Goal: Information Seeking & Learning: Learn about a topic

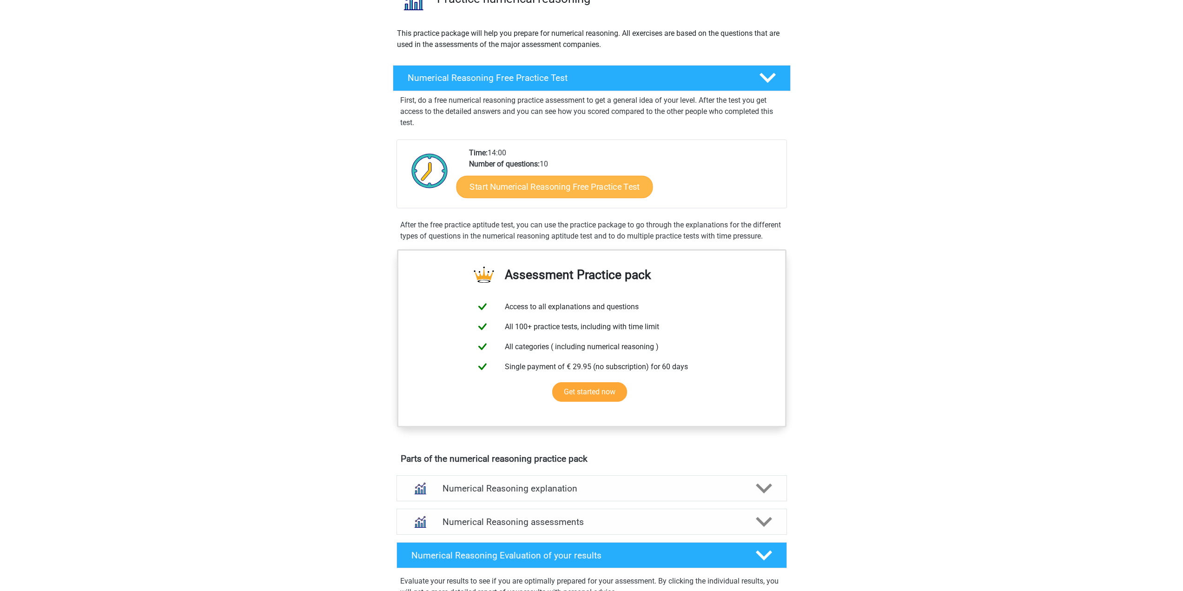
scroll to position [93, 0]
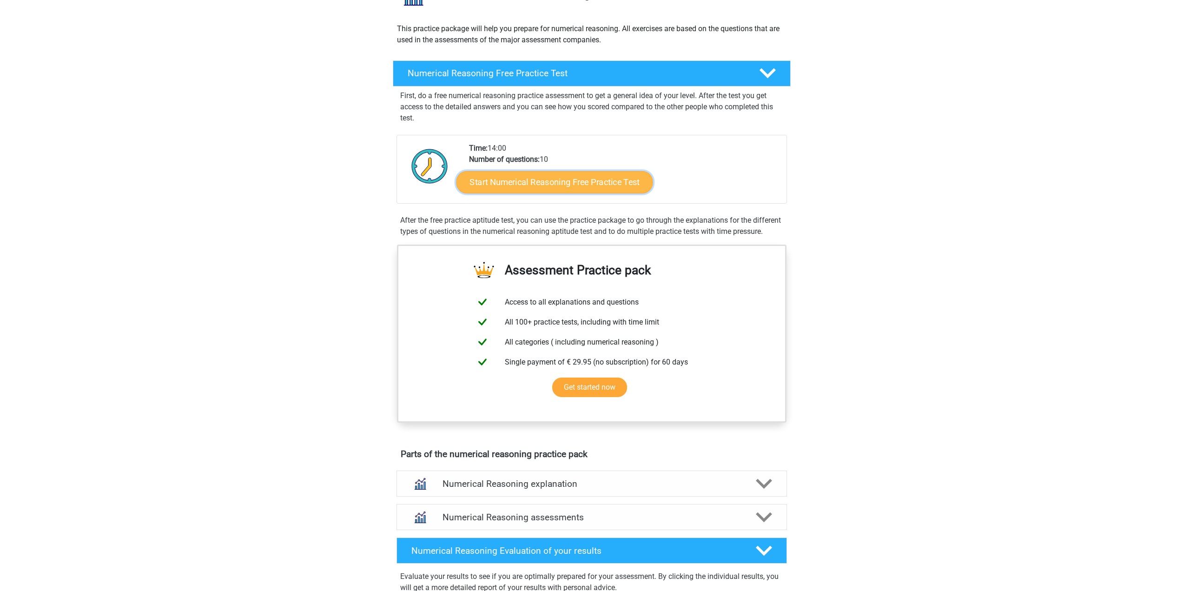
click at [587, 186] on link "Start Numerical Reasoning Free Practice Test" at bounding box center [554, 182] width 197 height 22
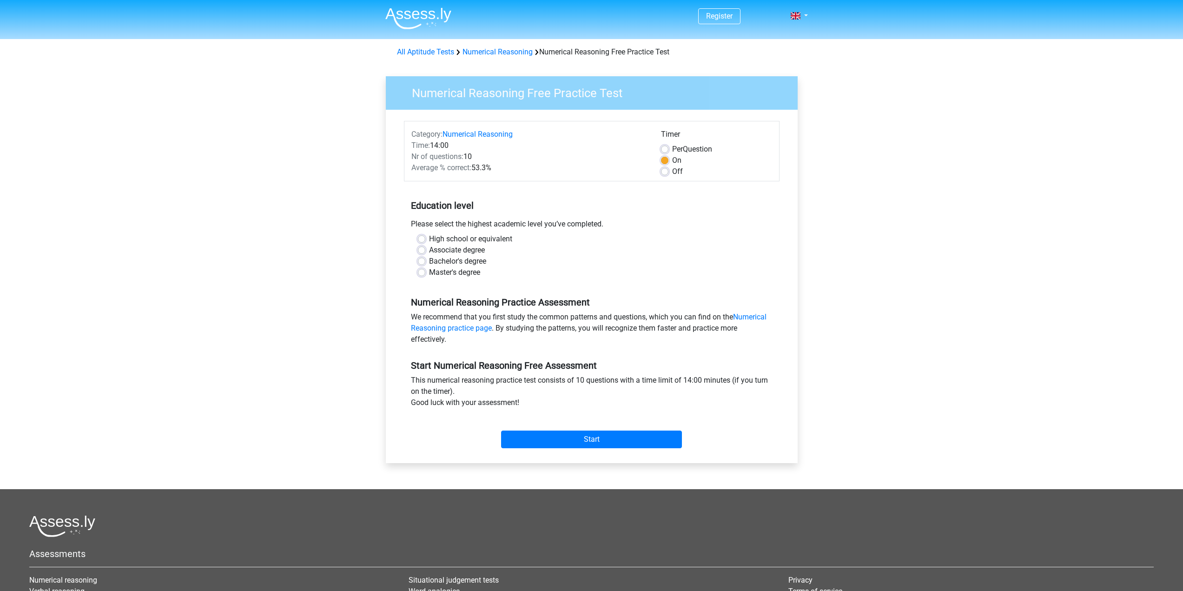
click at [462, 272] on label "Master's degree" at bounding box center [454, 272] width 51 height 11
click at [425, 272] on input "Master's degree" at bounding box center [421, 271] width 7 height 9
radio input "true"
click at [613, 444] on input "Start" at bounding box center [591, 439] width 181 height 18
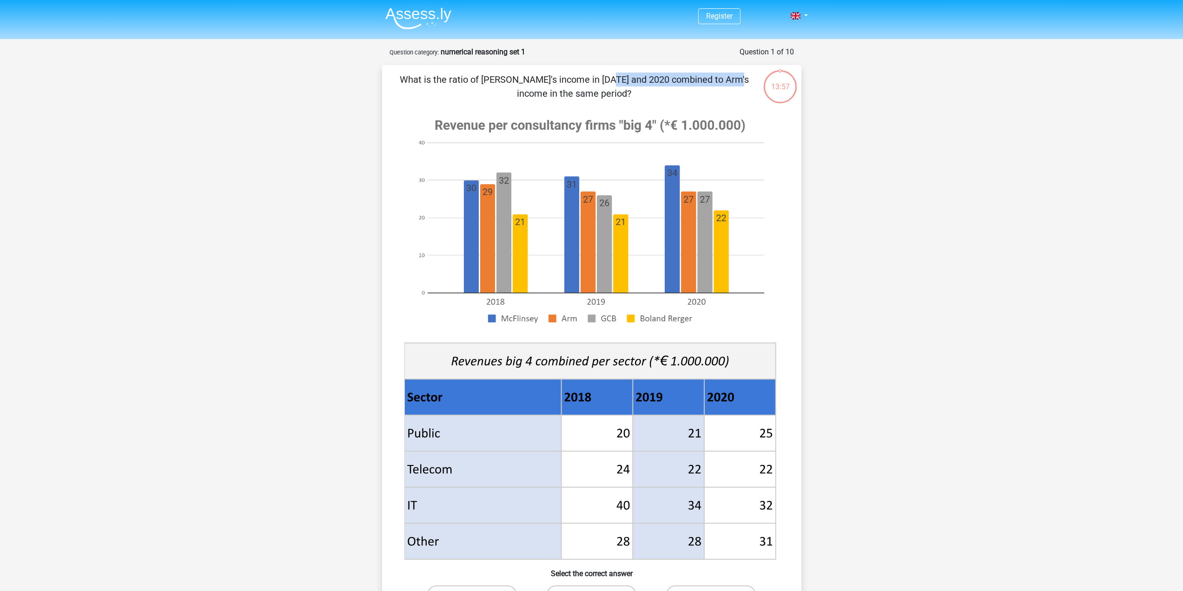
drag, startPoint x: 468, startPoint y: 82, endPoint x: 532, endPoint y: 86, distance: 64.3
click at [532, 86] on p "What is the ratio of [PERSON_NAME]'s income in [DATE] and 2020 combined to Arm'…" at bounding box center [574, 87] width 355 height 28
click at [531, 86] on p "What is the ratio of [PERSON_NAME]'s income in [DATE] and 2020 combined to Arm'…" at bounding box center [574, 87] width 355 height 28
click at [500, 75] on p "What is the ratio of [PERSON_NAME]'s income in [DATE] and 2020 combined to Arm'…" at bounding box center [574, 87] width 355 height 28
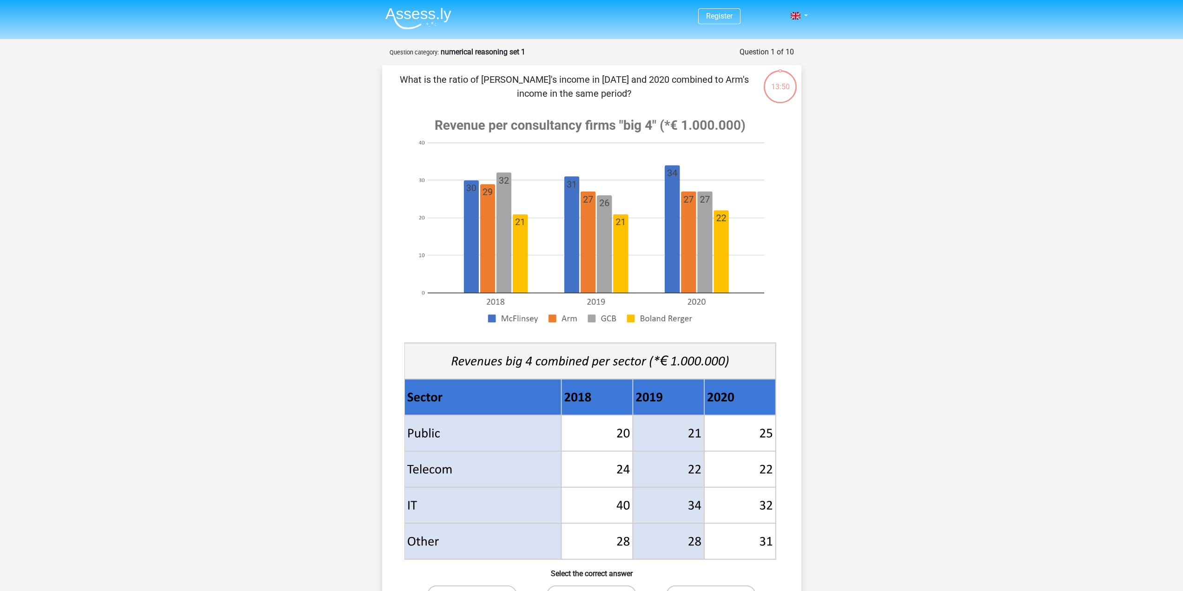
click at [856, 296] on div "Register Nederlands English" at bounding box center [591, 469] width 1183 height 939
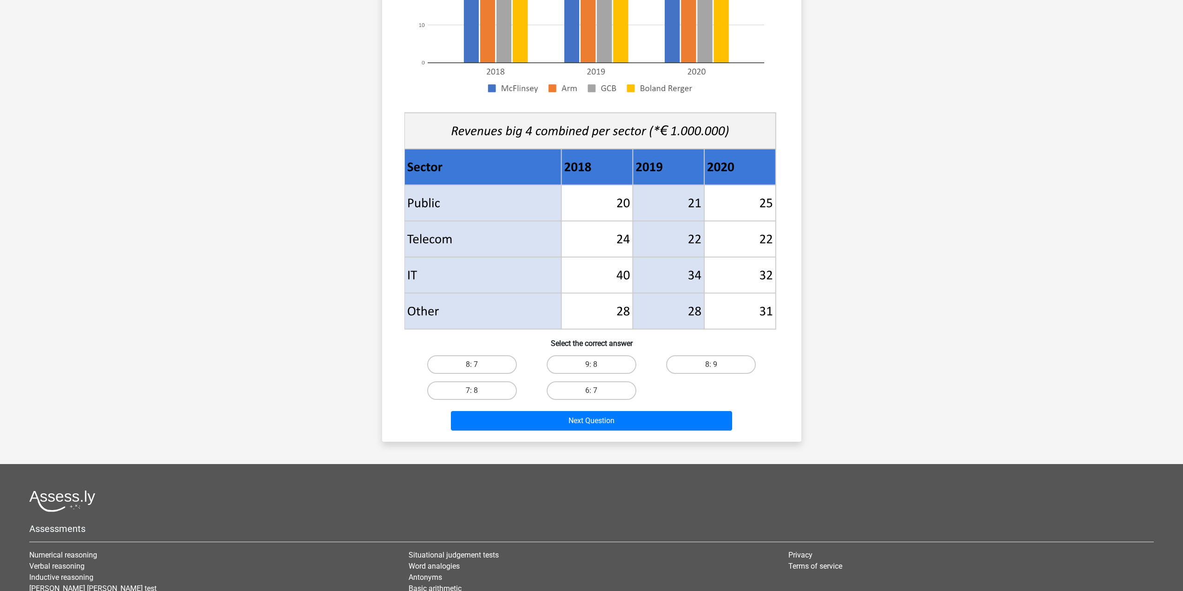
scroll to position [232, 0]
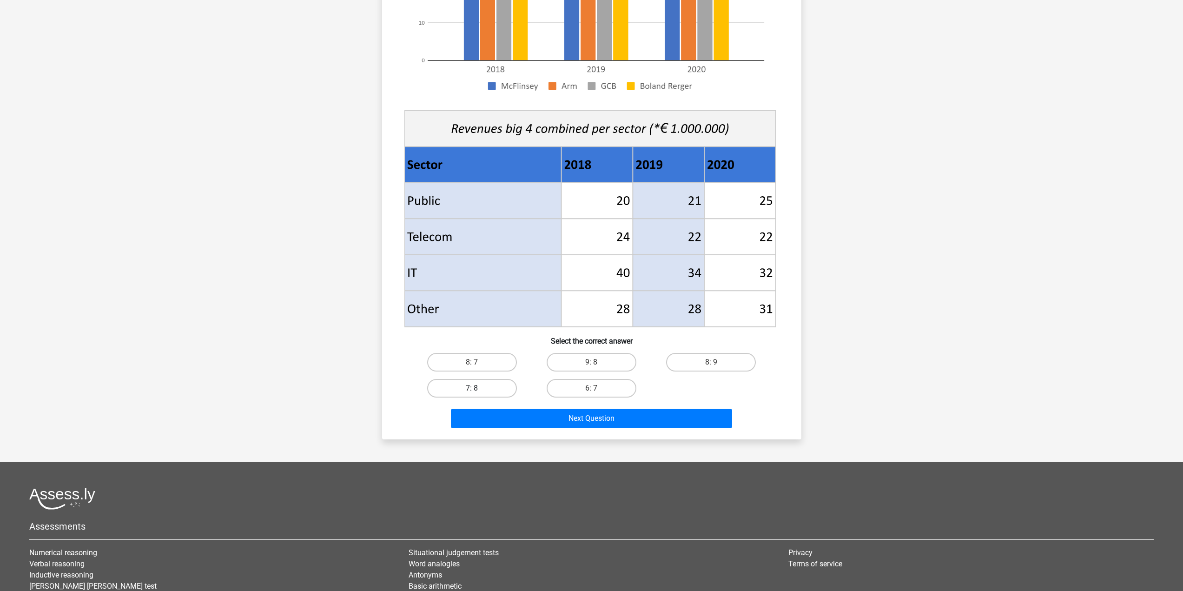
click at [484, 391] on label "7: 8" at bounding box center [472, 388] width 90 height 19
click at [478, 391] on input "7: 8" at bounding box center [475, 391] width 6 height 6
radio input "true"
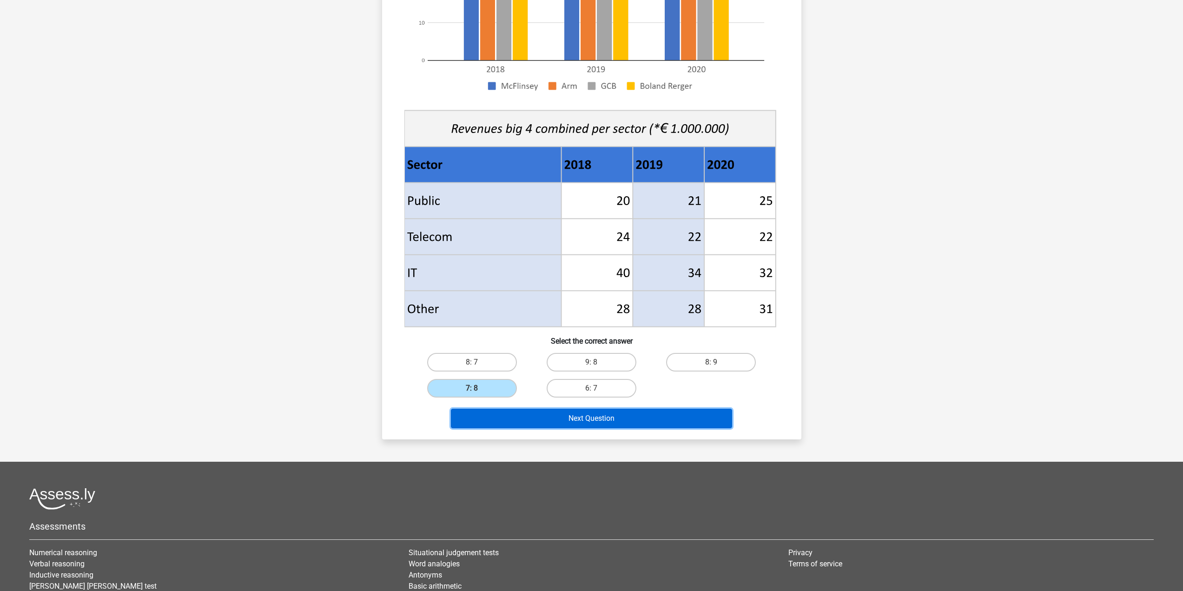
click at [528, 418] on button "Next Question" at bounding box center [591, 419] width 281 height 20
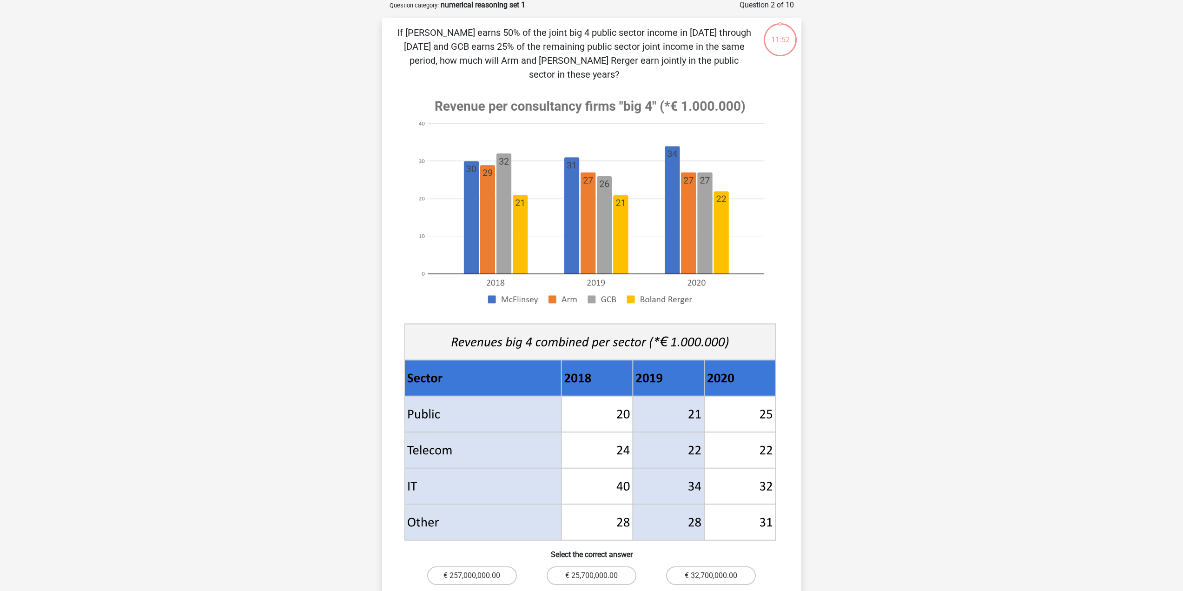
scroll to position [46, 0]
drag, startPoint x: 416, startPoint y: 27, endPoint x: 707, endPoint y: 61, distance: 293.4
click at [707, 61] on p "If [PERSON_NAME] earns 50% of the joint big 4 public sector income in [DATE] th…" at bounding box center [574, 54] width 355 height 56
click at [793, 68] on div "If [PERSON_NAME] earns 50% of the joint big 4 public sector income in [DATE] th…" at bounding box center [592, 336] width 412 height 620
drag, startPoint x: 504, startPoint y: 31, endPoint x: 748, endPoint y: 33, distance: 244.0
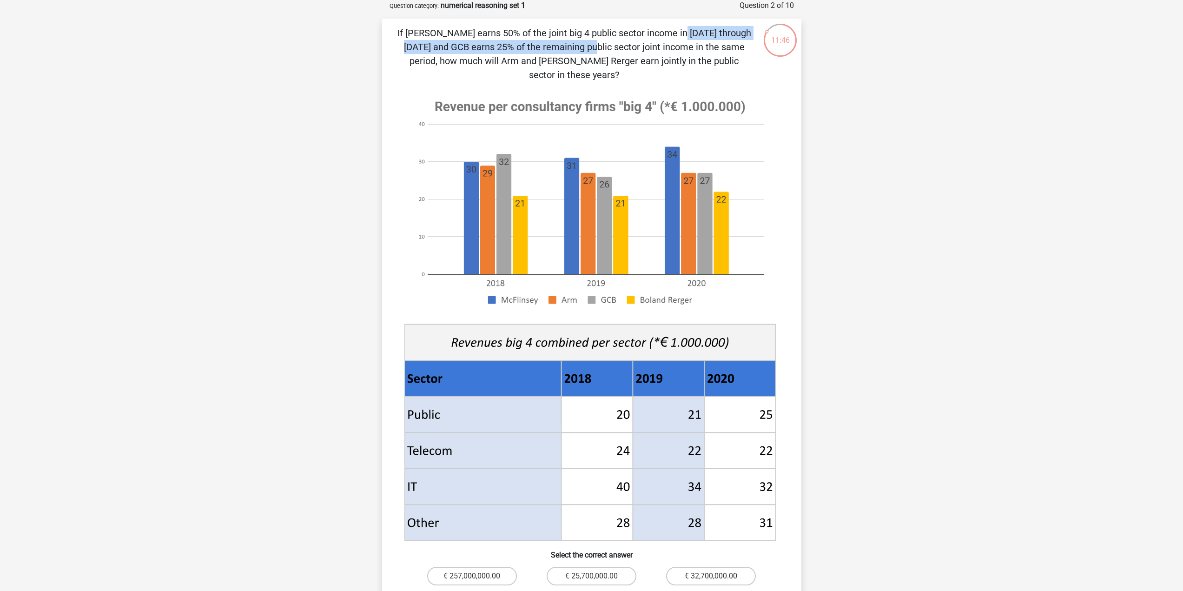
click at [748, 33] on p "If [PERSON_NAME] earns 50% of the joint big 4 public sector income in [DATE] th…" at bounding box center [574, 54] width 355 height 56
drag, startPoint x: 399, startPoint y: 46, endPoint x: 442, endPoint y: 47, distance: 43.2
click at [442, 47] on div "If [PERSON_NAME] earns 50% of the joint big 4 public sector income in [DATE] th…" at bounding box center [592, 336] width 412 height 620
click at [439, 47] on p "If [PERSON_NAME] earns 50% of the joint big 4 public sector income in [DATE] th…" at bounding box center [574, 54] width 355 height 56
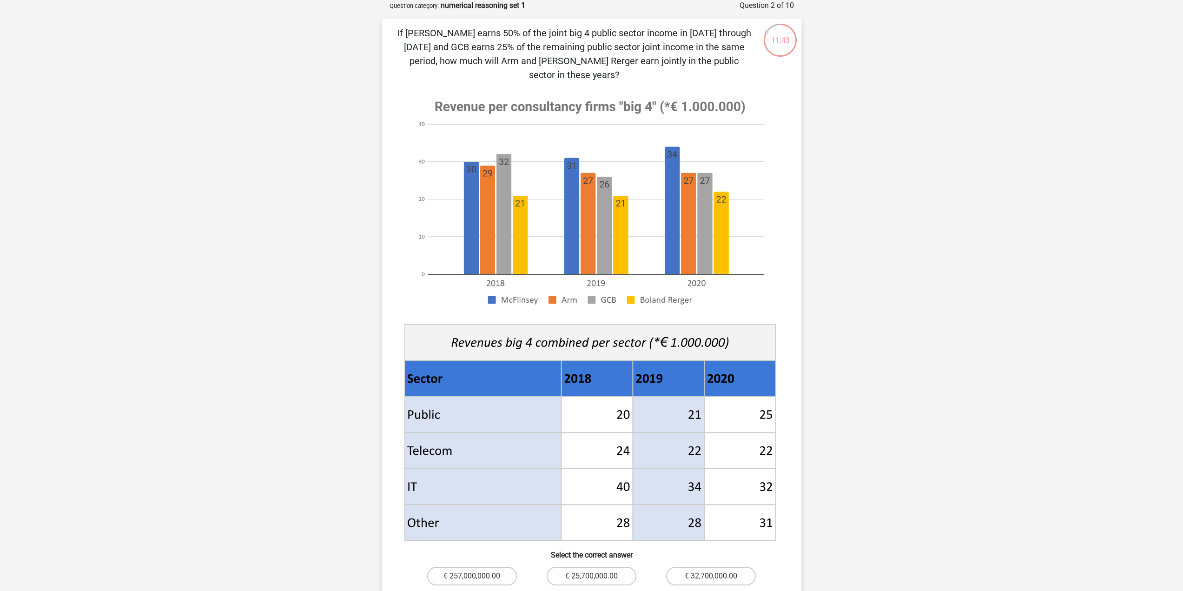
click at [430, 48] on p "If [PERSON_NAME] earns 50% of the joint big 4 public sector income in [DATE] th…" at bounding box center [574, 54] width 355 height 56
click at [444, 49] on p "If [PERSON_NAME] earns 50% of the joint big 4 public sector income in [DATE] th…" at bounding box center [574, 54] width 355 height 56
drag, startPoint x: 484, startPoint y: 46, endPoint x: 745, endPoint y: 60, distance: 261.1
click at [745, 60] on p "If [PERSON_NAME] earns 50% of the joint big 4 public sector income in [DATE] th…" at bounding box center [574, 54] width 355 height 56
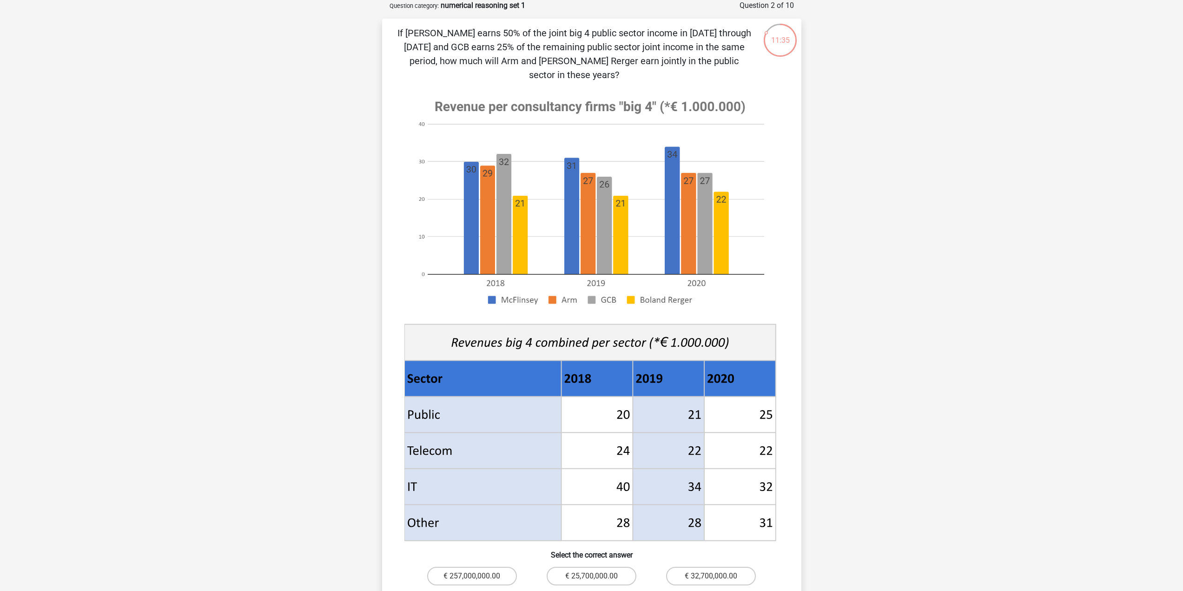
click at [870, 99] on div "Register Nederlands English" at bounding box center [591, 437] width 1183 height 967
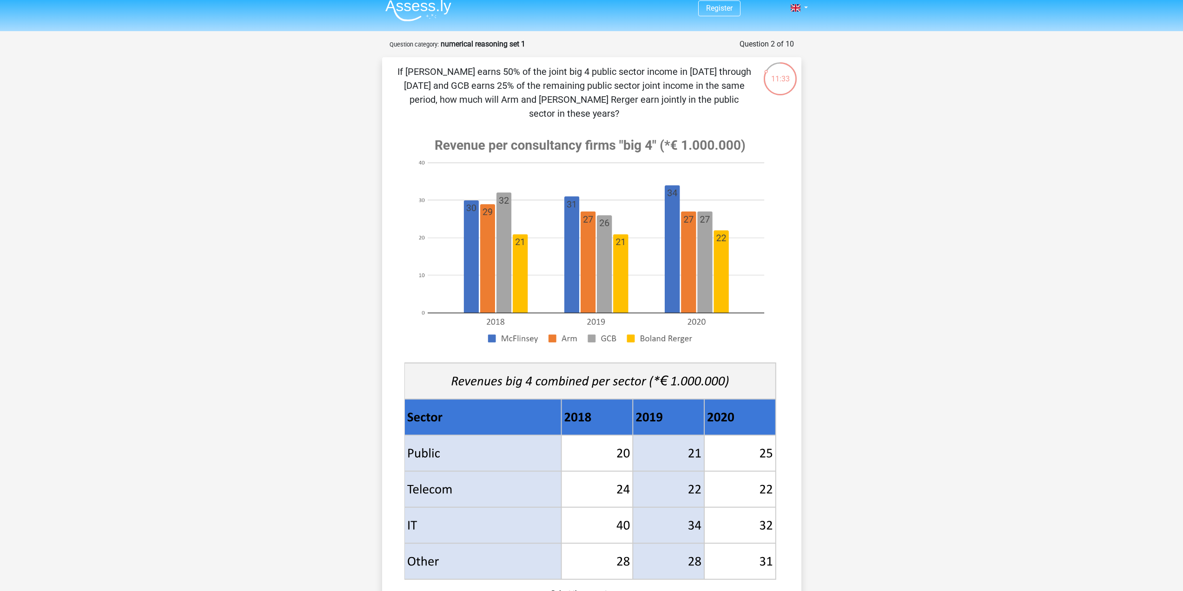
scroll to position [0, 0]
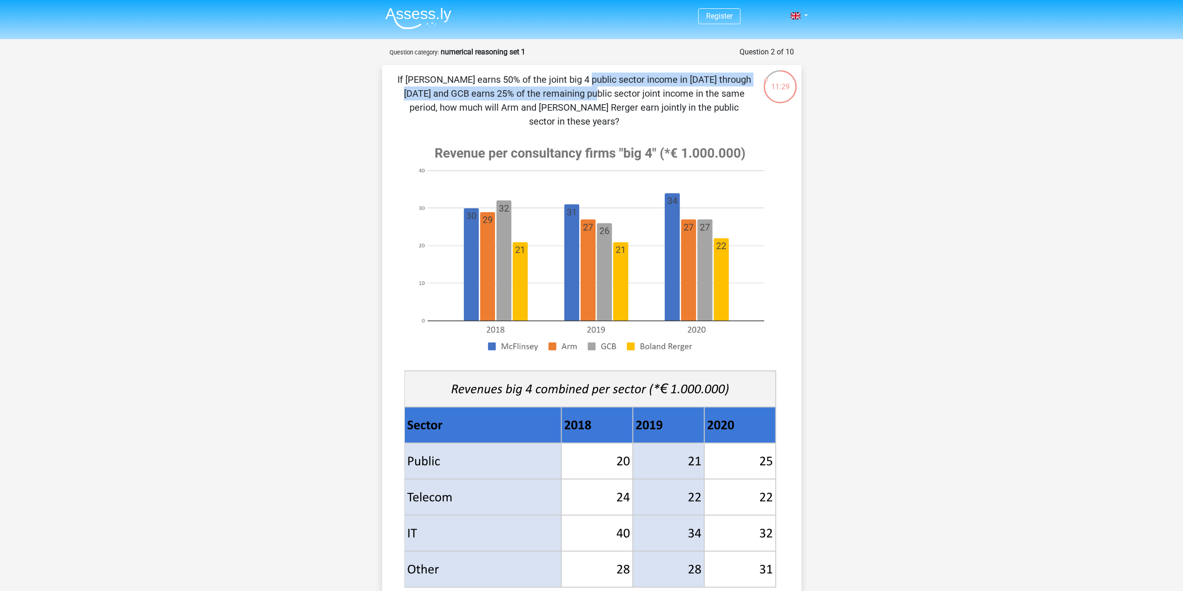
drag, startPoint x: 433, startPoint y: 75, endPoint x: 747, endPoint y: 76, distance: 314.7
click at [747, 76] on p "If [PERSON_NAME] earns 50% of the joint big 4 public sector income in [DATE] th…" at bounding box center [574, 101] width 355 height 56
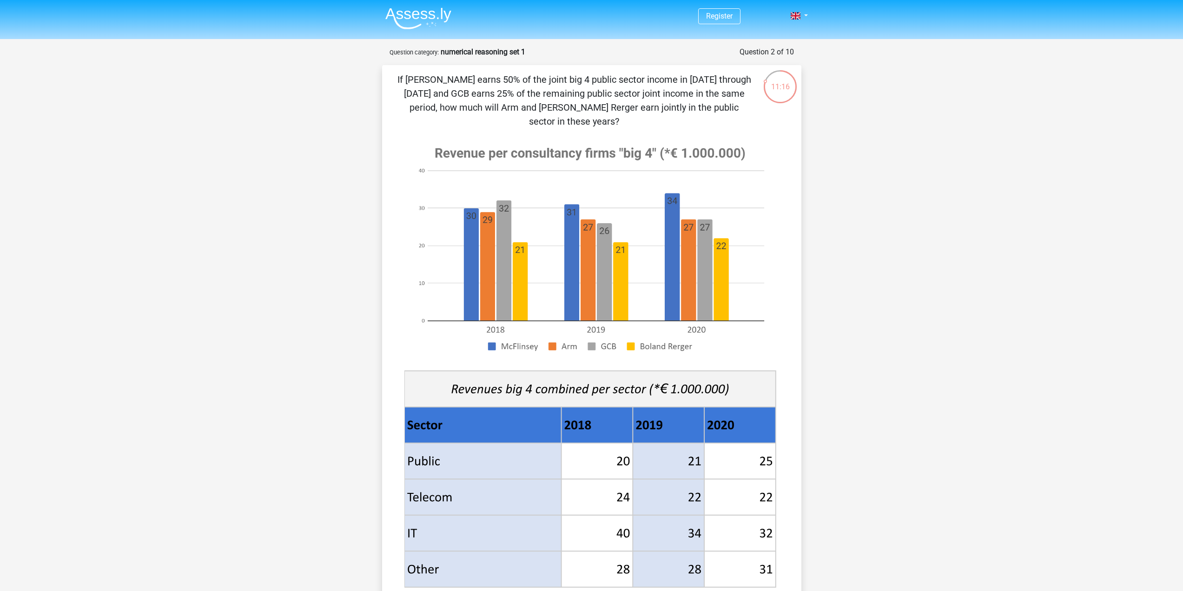
click at [806, 257] on div "11:16 Question 2 of 10 Question category: numerical reasoning set 1" at bounding box center [592, 372] width 434 height 653
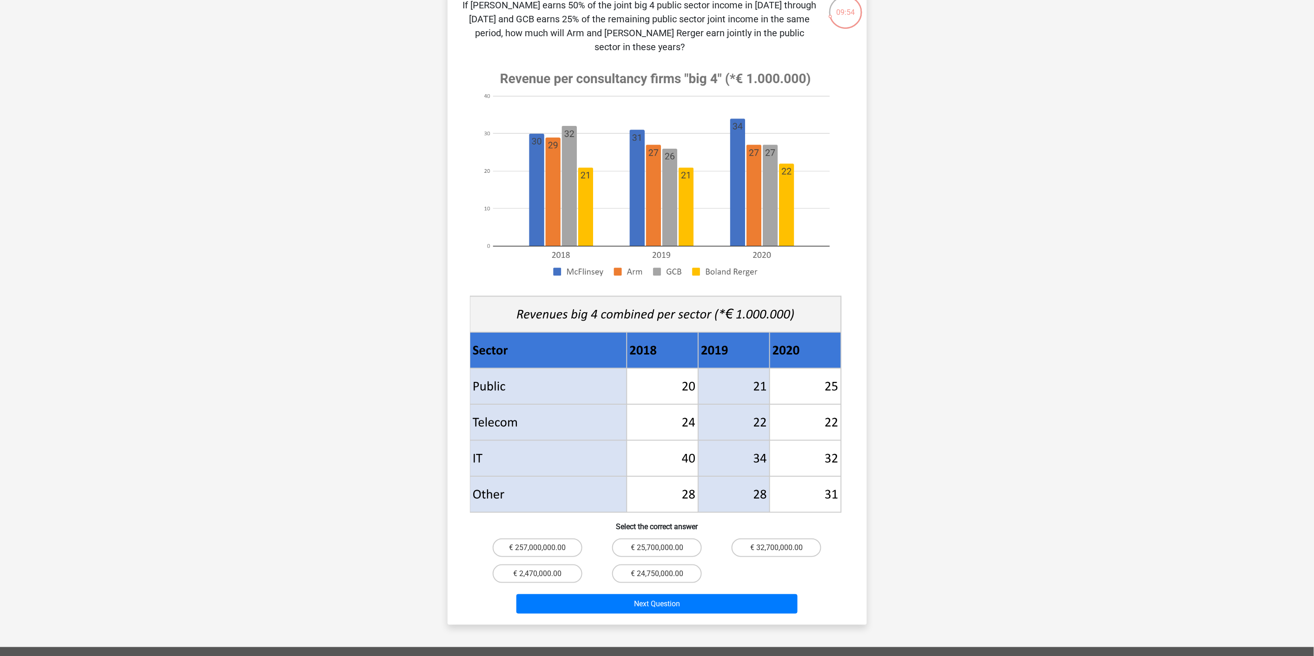
scroll to position [36, 0]
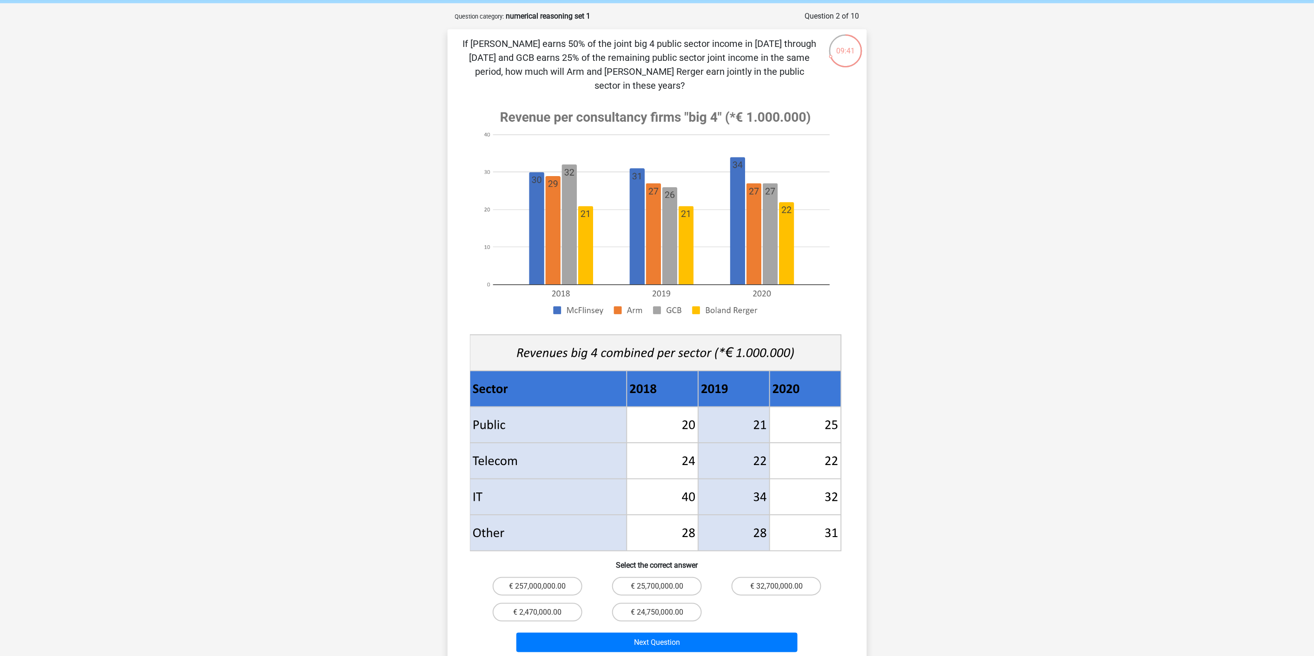
click at [567, 31] on div "If [PERSON_NAME] earns 50% of the joint big 4 public sector income in [DATE] th…" at bounding box center [657, 346] width 419 height 634
click at [570, 59] on p "If [PERSON_NAME] earns 50% of the joint big 4 public sector income in [DATE] th…" at bounding box center [639, 65] width 355 height 56
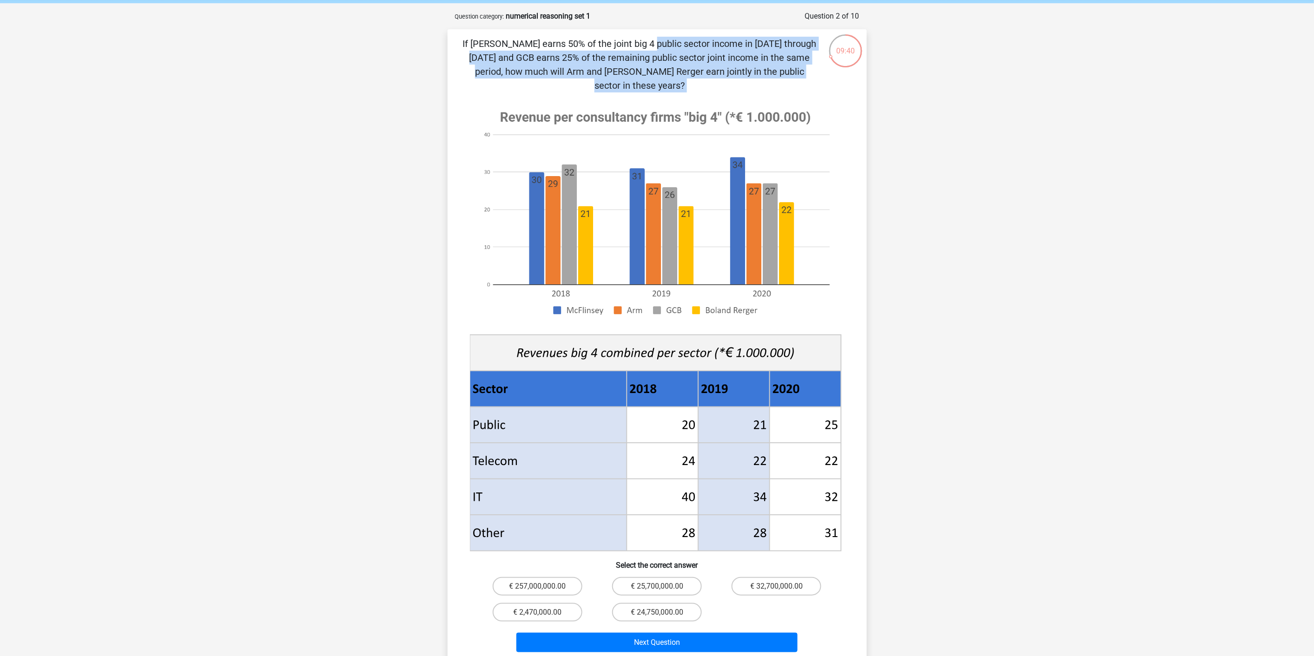
click at [570, 59] on p "If [PERSON_NAME] earns 50% of the joint big 4 public sector income in [DATE] th…" at bounding box center [639, 65] width 355 height 56
copy div "If [PERSON_NAME] earns 50% of the joint big 4 public sector income in [DATE] th…"
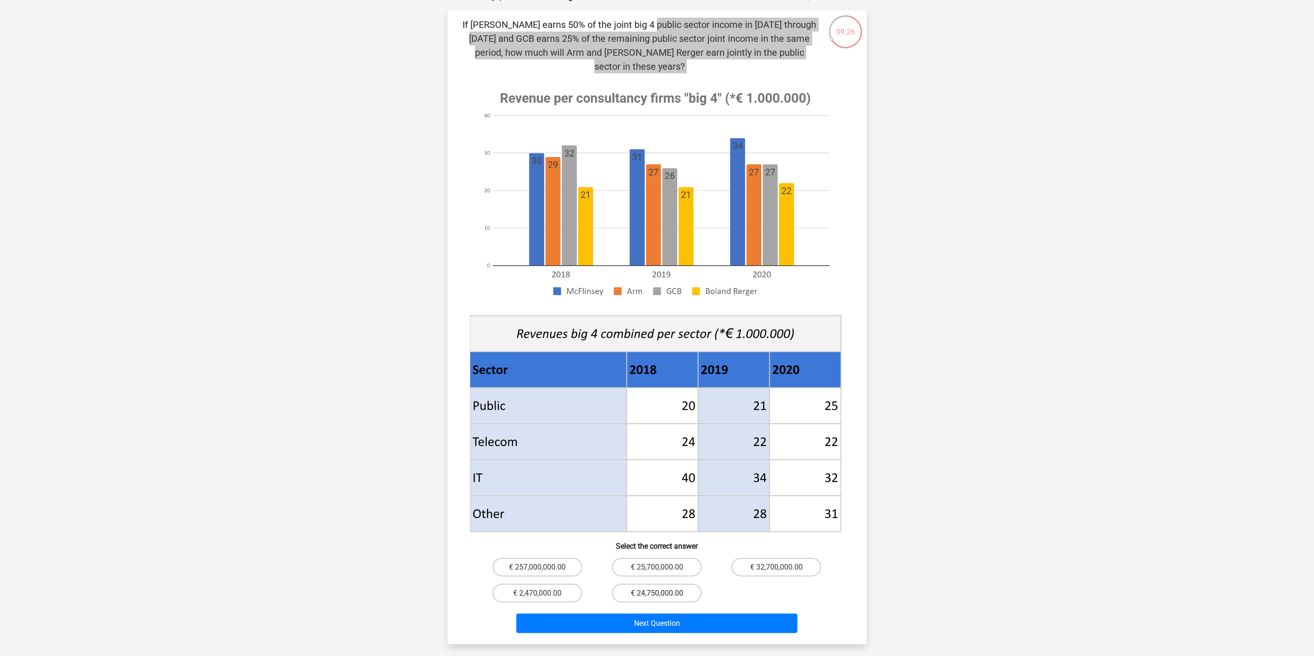
scroll to position [87, 0]
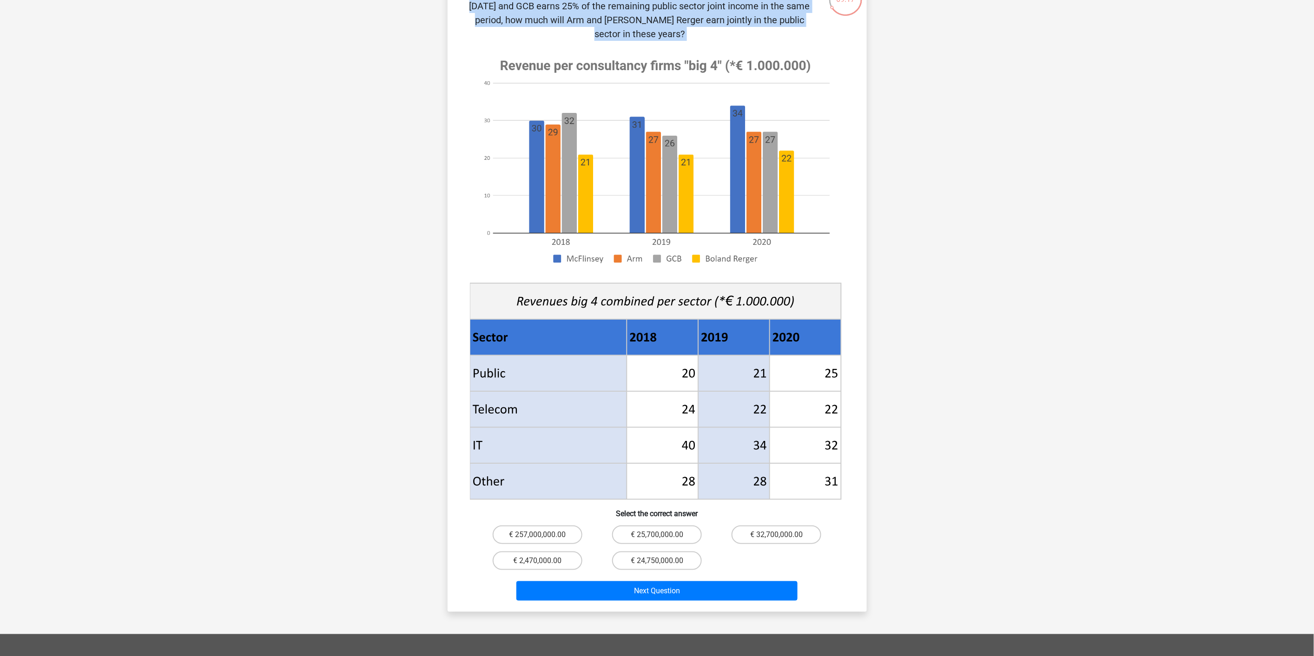
click at [374, 383] on div "Register Nederlands English" at bounding box center [657, 396] width 1314 height 967
click at [684, 552] on label "€ 24,750,000.00" at bounding box center [657, 561] width 90 height 19
click at [663, 561] on input "€ 24,750,000.00" at bounding box center [660, 564] width 6 height 6
radio input "true"
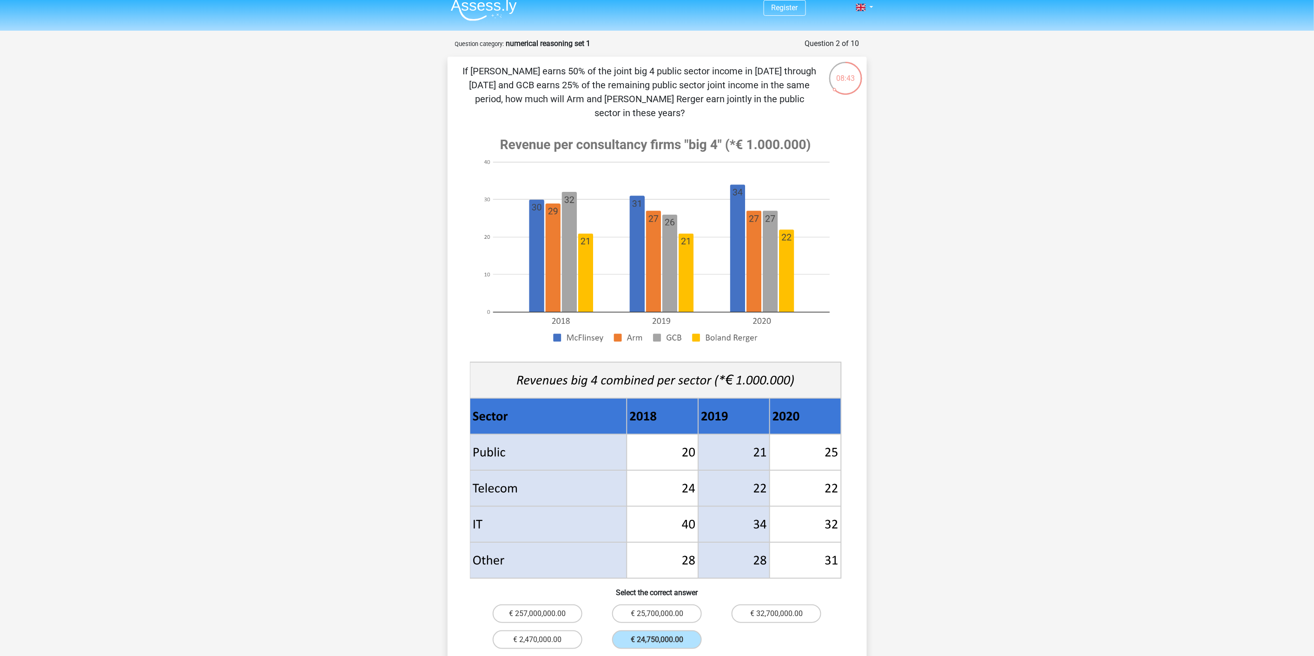
scroll to position [0, 0]
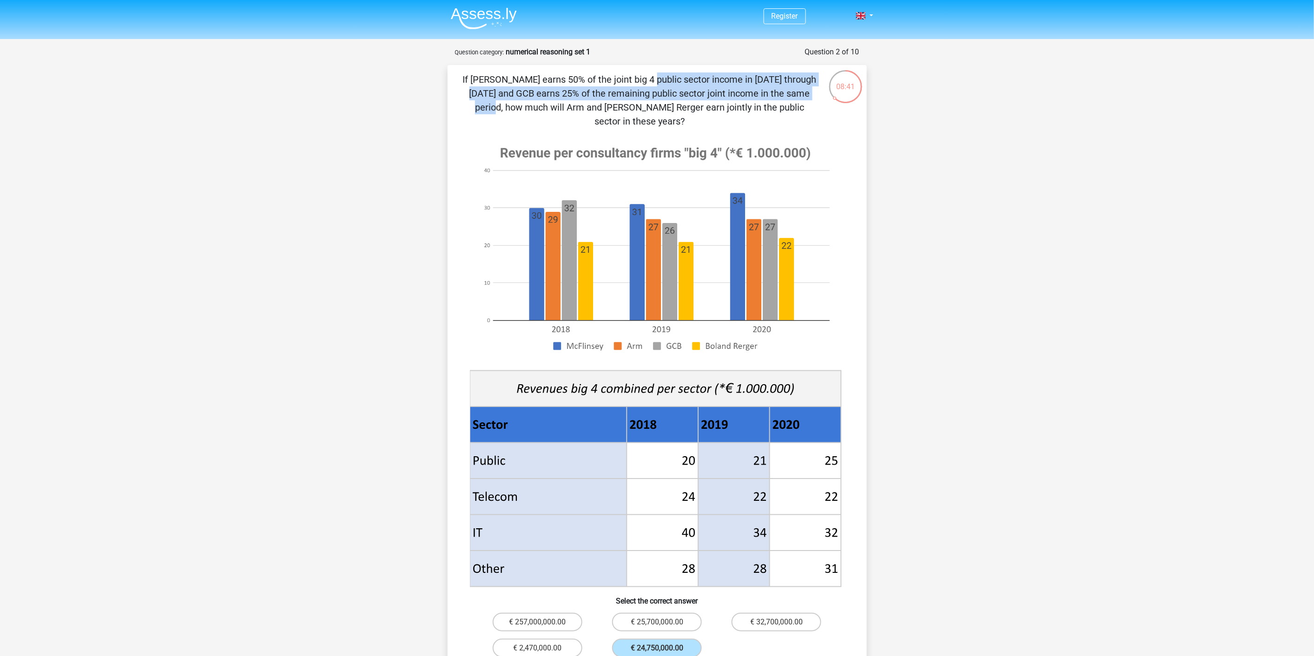
drag, startPoint x: 472, startPoint y: 80, endPoint x: 647, endPoint y: 89, distance: 175.4
click at [647, 89] on p "If [PERSON_NAME] earns 50% of the joint big 4 public sector income in [DATE] th…" at bounding box center [639, 101] width 355 height 56
drag, startPoint x: 465, startPoint y: 89, endPoint x: 783, endPoint y: 102, distance: 318.2
click at [783, 102] on p "If [PERSON_NAME] earns 50% of the joint big 4 public sector income in [DATE] th…" at bounding box center [639, 101] width 355 height 56
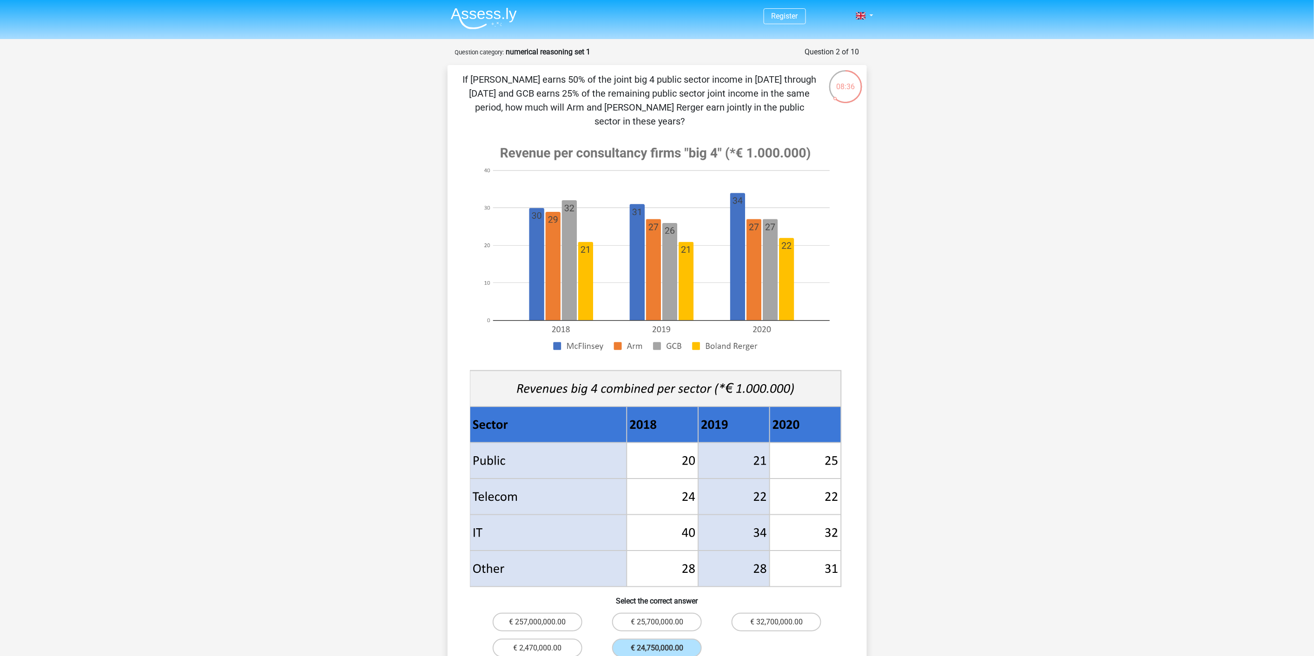
click at [712, 104] on p "If [PERSON_NAME] earns 50% of the joint big 4 public sector income in [DATE] th…" at bounding box center [639, 101] width 355 height 56
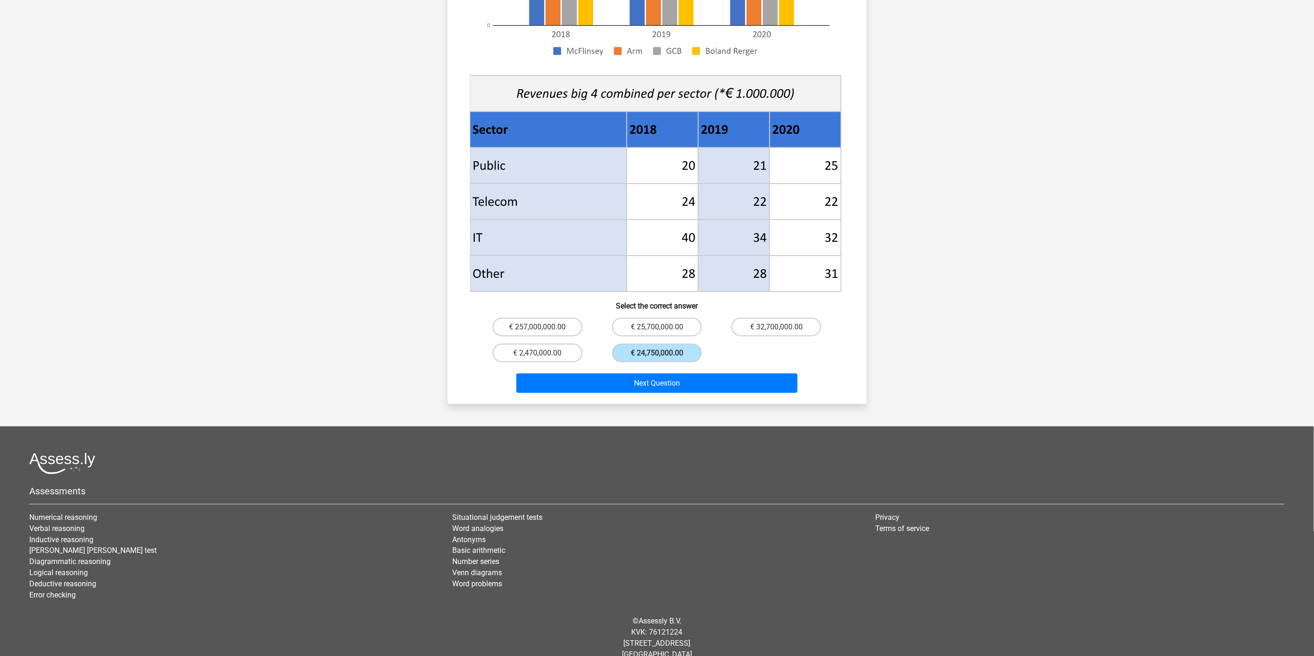
drag, startPoint x: 624, startPoint y: 262, endPoint x: 749, endPoint y: 275, distance: 125.7
click at [749, 275] on icon at bounding box center [734, 274] width 72 height 36
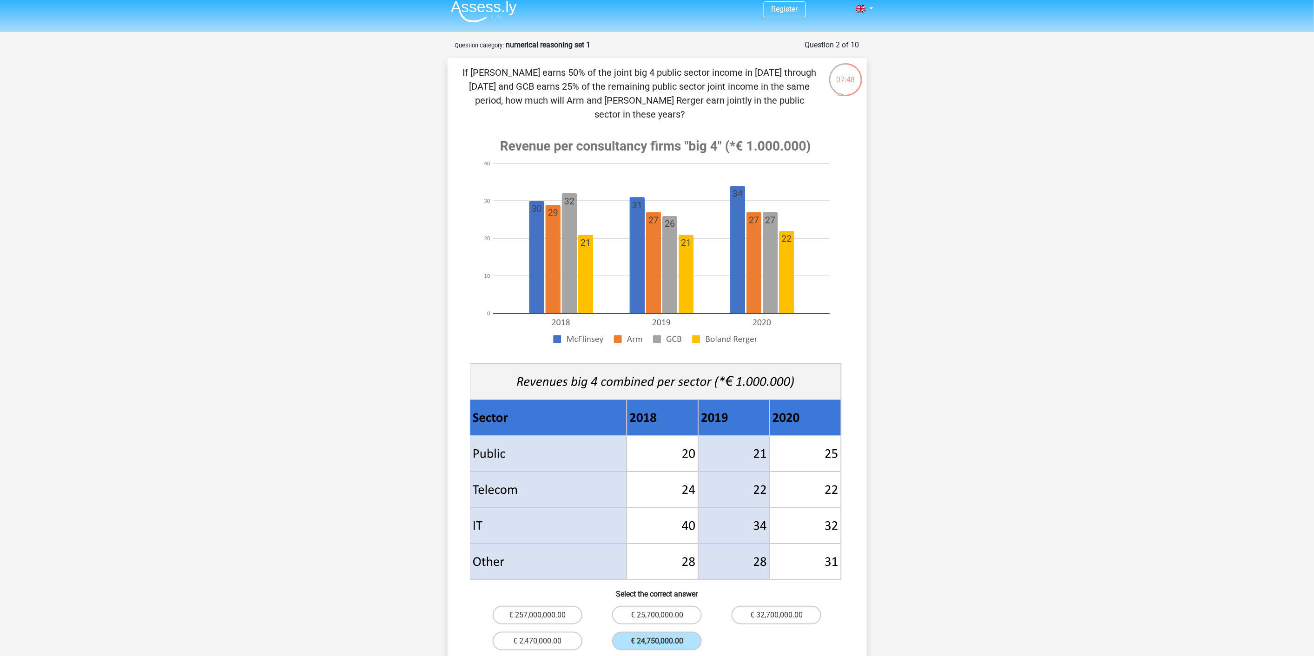
scroll to position [0, 0]
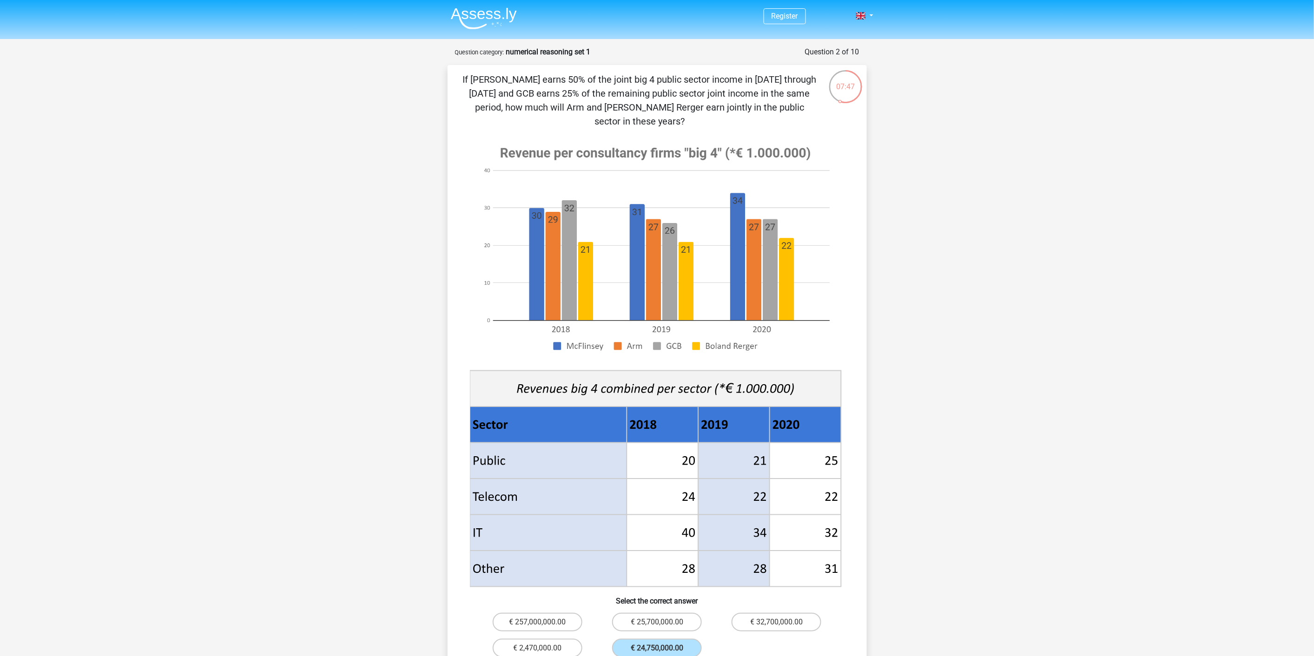
drag, startPoint x: 954, startPoint y: 399, endPoint x: 540, endPoint y: 79, distance: 523.2
click at [540, 79] on p "If [PERSON_NAME] earns 50% of the joint big 4 public sector income in [DATE] th…" at bounding box center [639, 101] width 355 height 56
drag, startPoint x: 464, startPoint y: 79, endPoint x: 678, endPoint y: 87, distance: 214.0
click at [678, 87] on p "If [PERSON_NAME] earns 50% of the joint big 4 public sector income in [DATE] th…" at bounding box center [639, 101] width 355 height 56
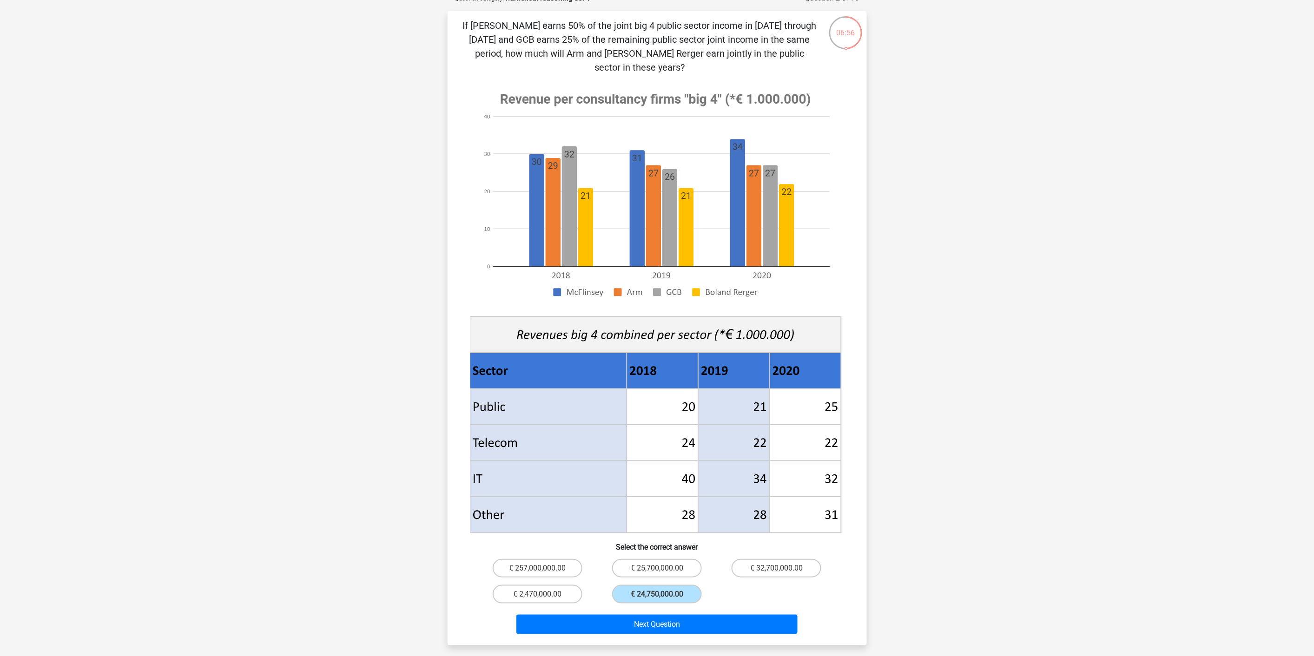
scroll to position [52, 0]
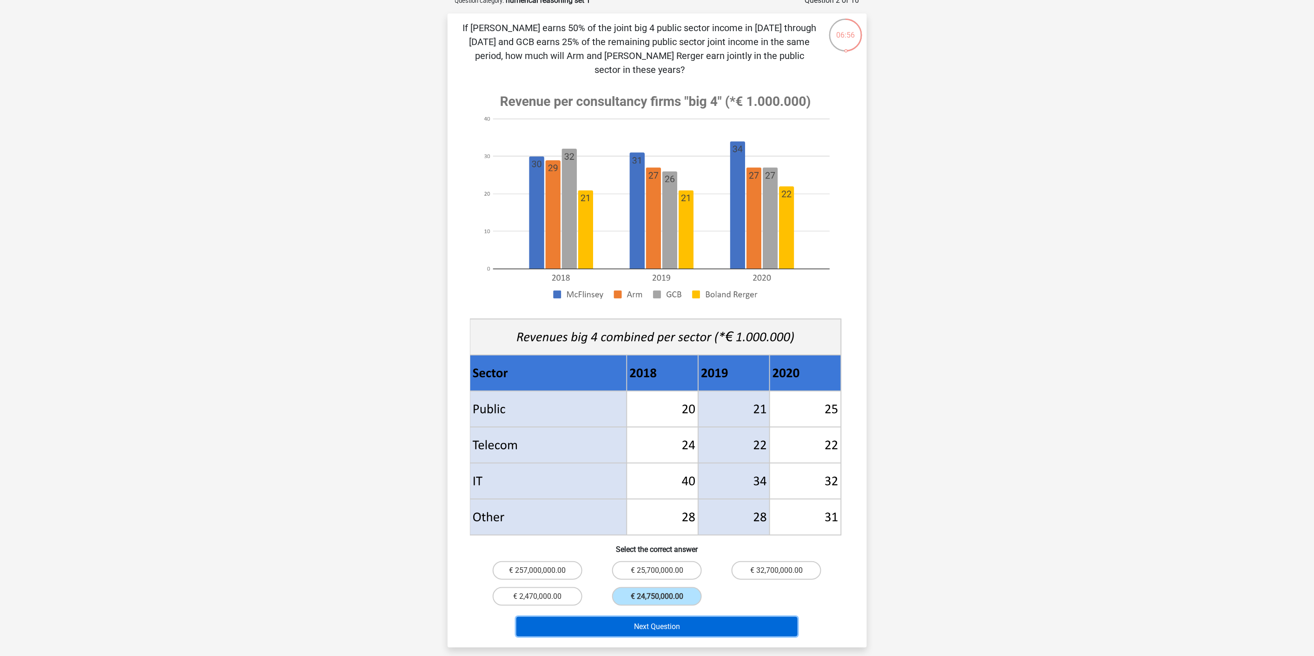
click at [673, 590] on button "Next Question" at bounding box center [656, 627] width 281 height 20
